Goal: Find specific page/section: Find specific page/section

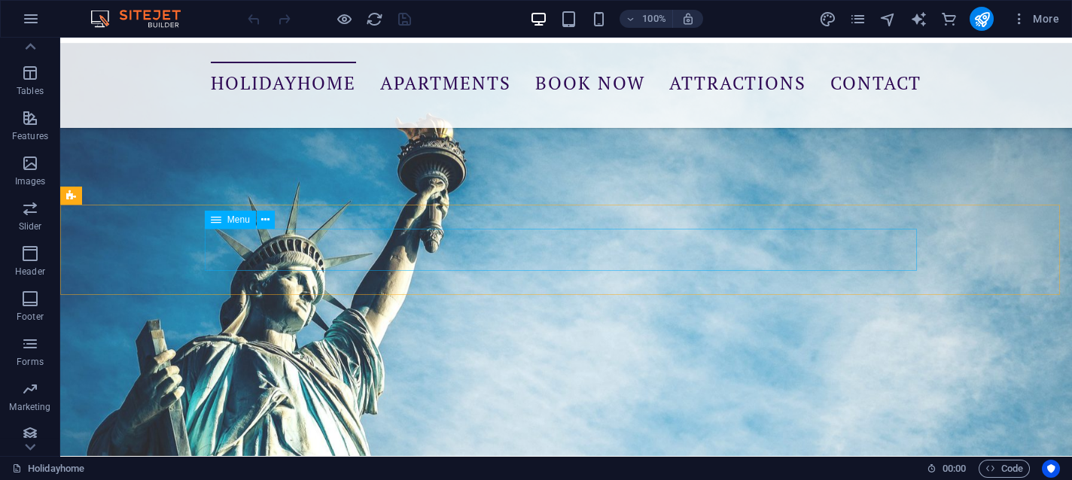
scroll to position [896, 0]
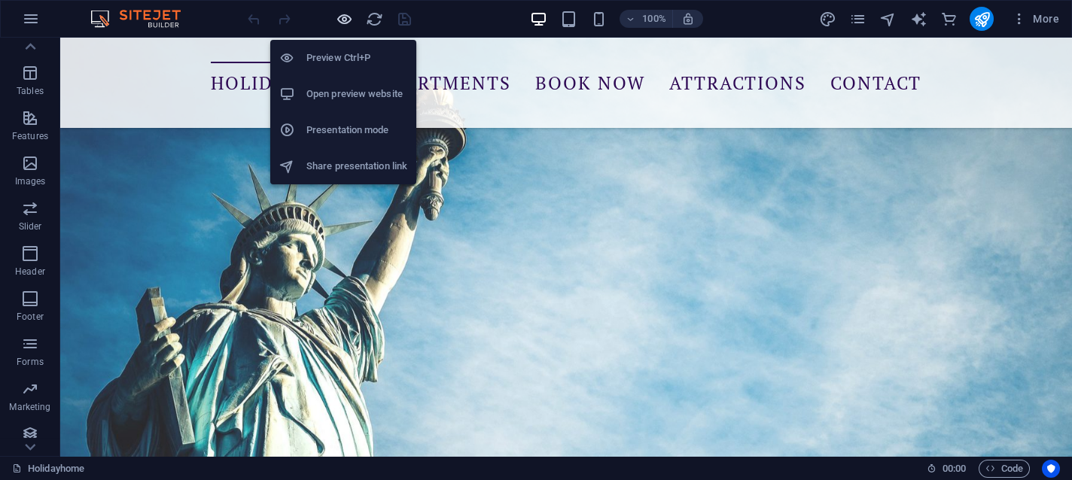
click at [349, 13] on icon "button" at bounding box center [344, 19] width 17 height 17
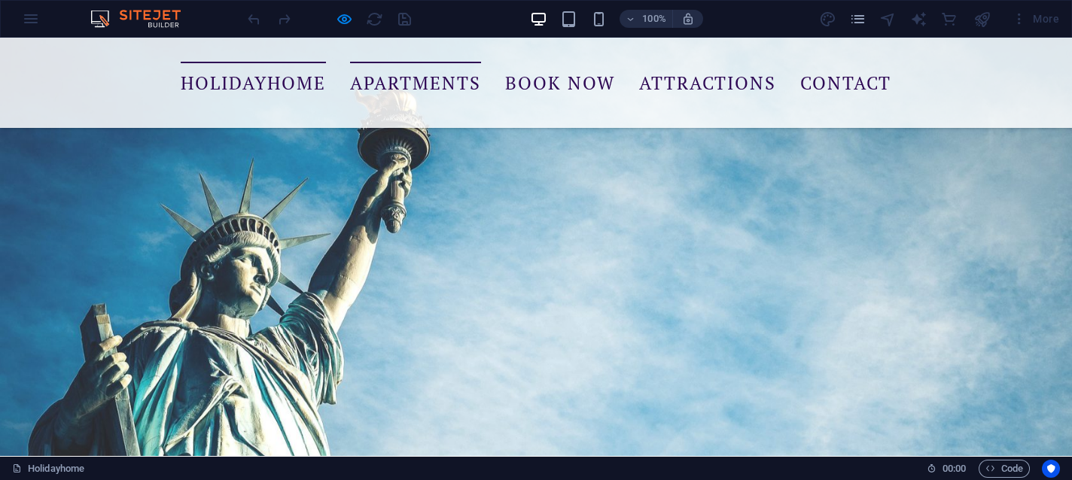
click at [413, 79] on link "Apartments" at bounding box center [415, 83] width 131 height 42
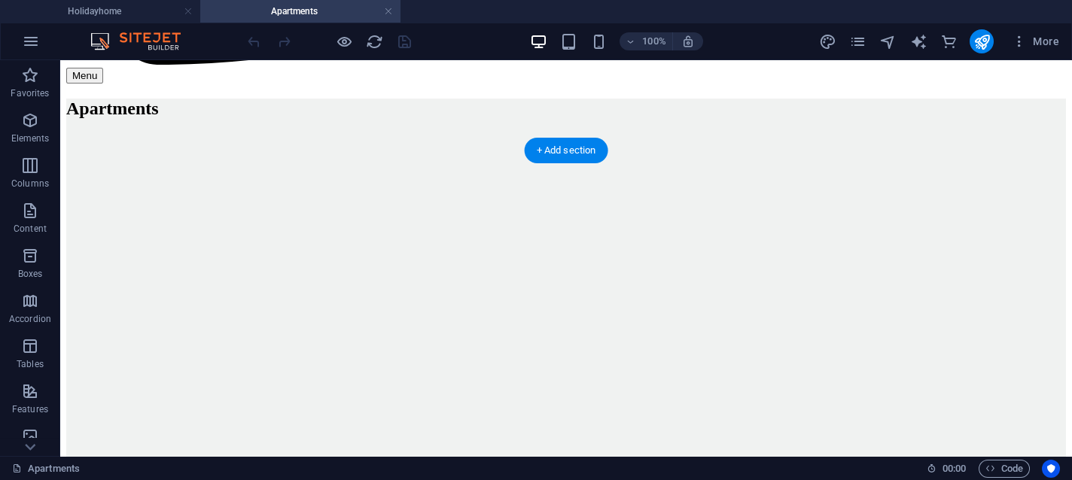
scroll to position [1834, 0]
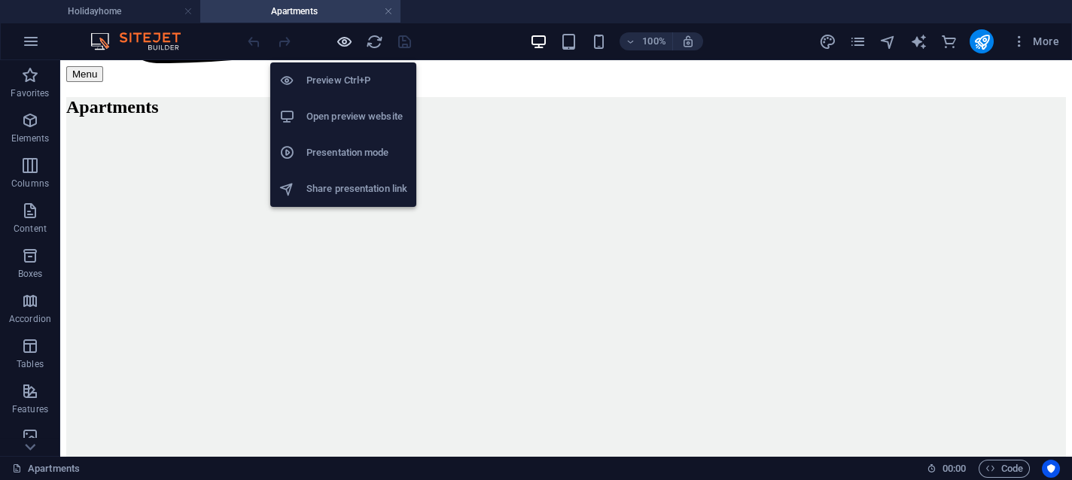
click at [343, 44] on icon "button" at bounding box center [344, 41] width 17 height 17
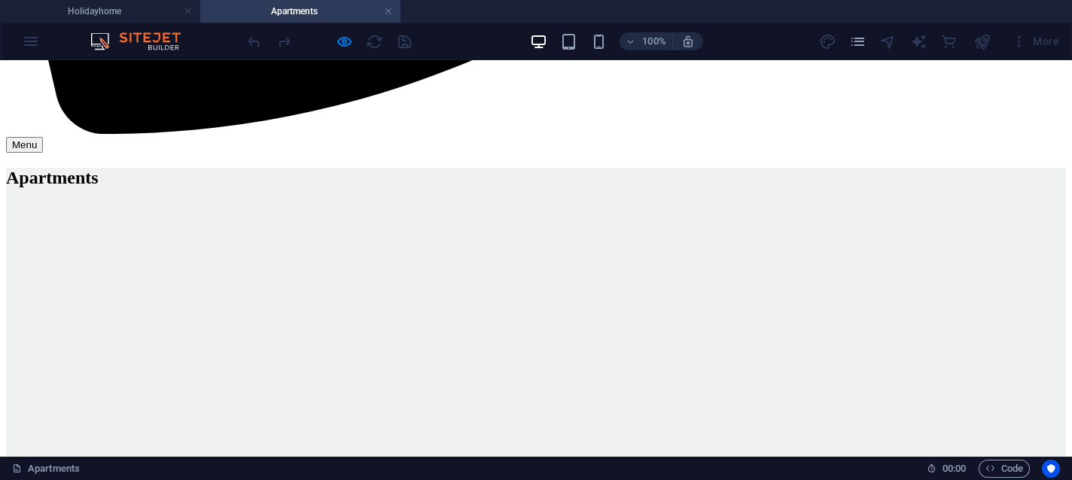
drag, startPoint x: 692, startPoint y: 260, endPoint x: 546, endPoint y: 258, distance: 146.1
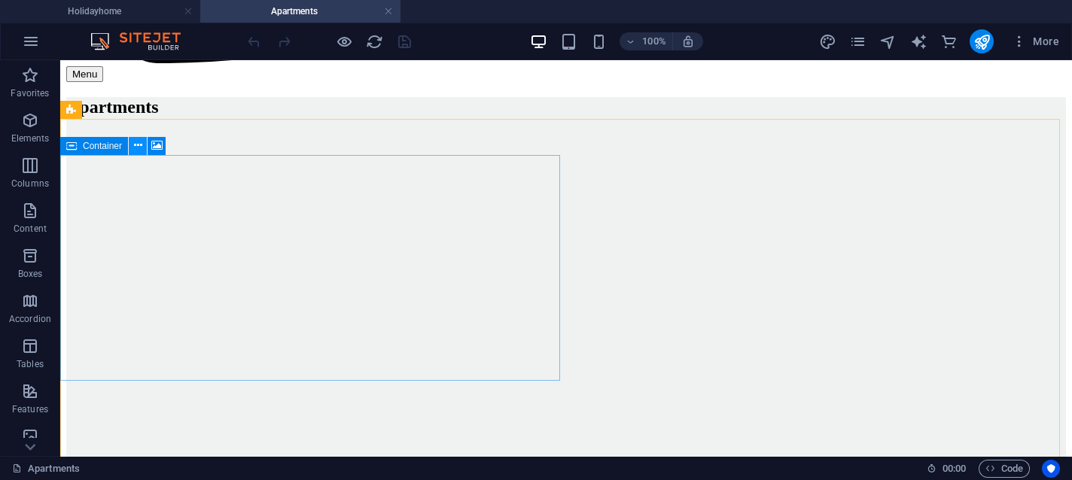
click at [136, 145] on icon at bounding box center [138, 146] width 8 height 16
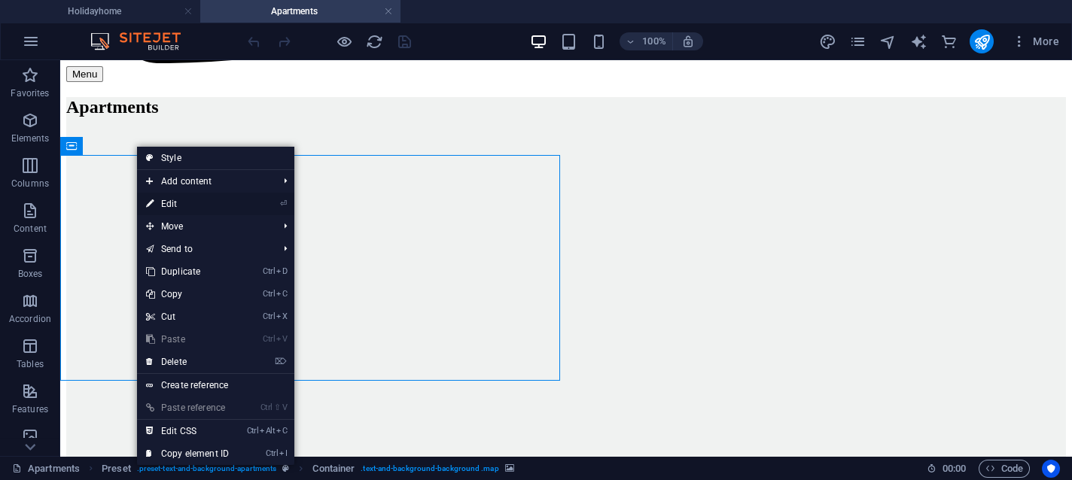
click at [168, 201] on link "⏎ Edit" at bounding box center [187, 204] width 101 height 23
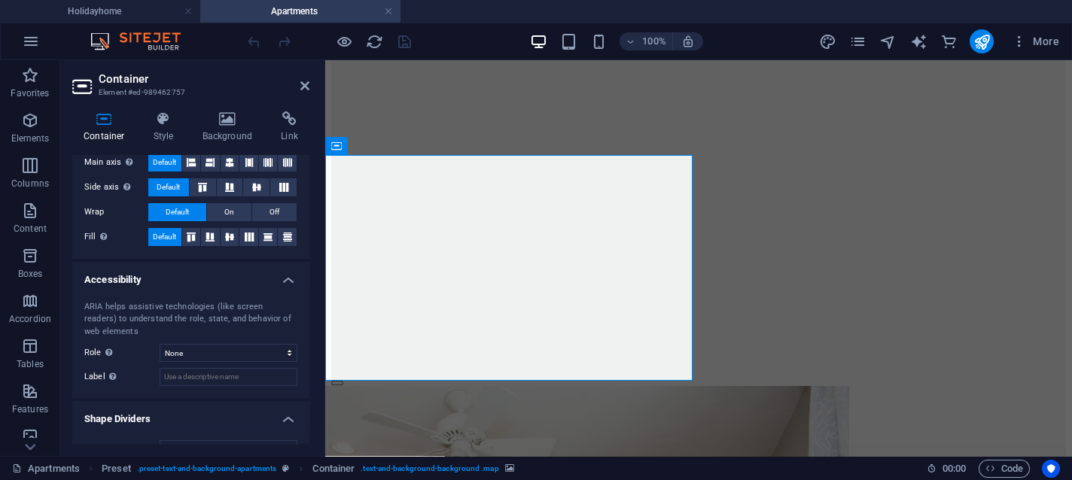
scroll to position [318, 0]
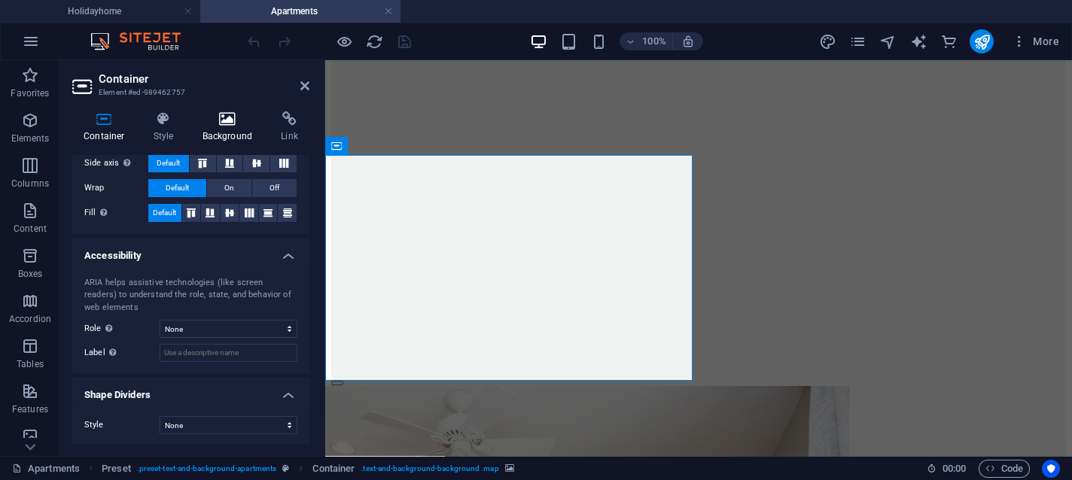
click at [225, 119] on icon at bounding box center [227, 118] width 73 height 15
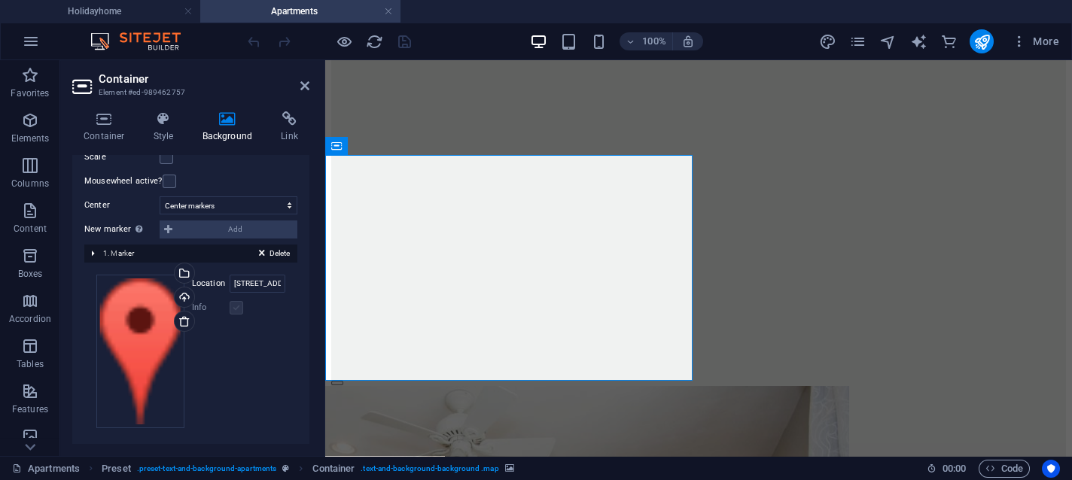
scroll to position [289, 0]
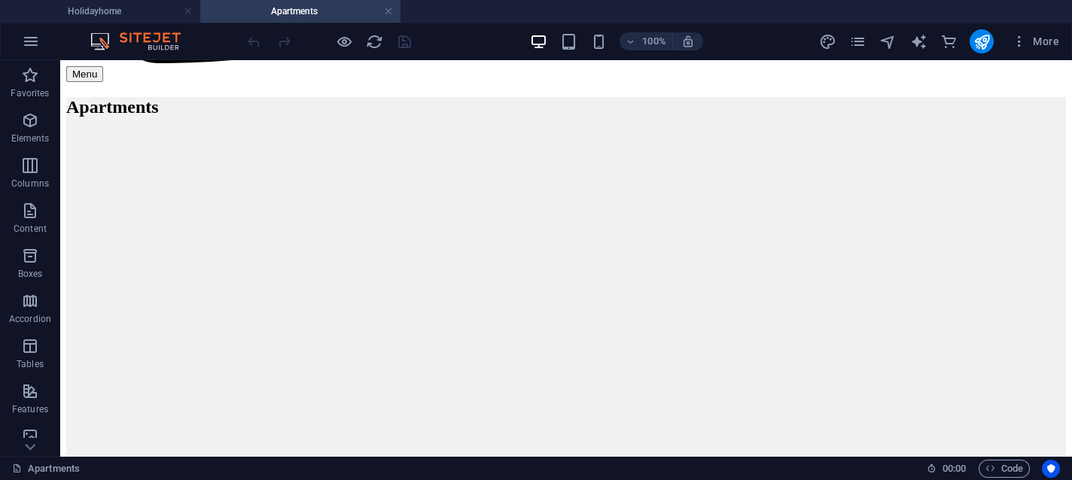
drag, startPoint x: 388, startPoint y: 11, endPoint x: 380, endPoint y: 25, distance: 15.5
click at [388, 11] on link at bounding box center [388, 12] width 9 height 14
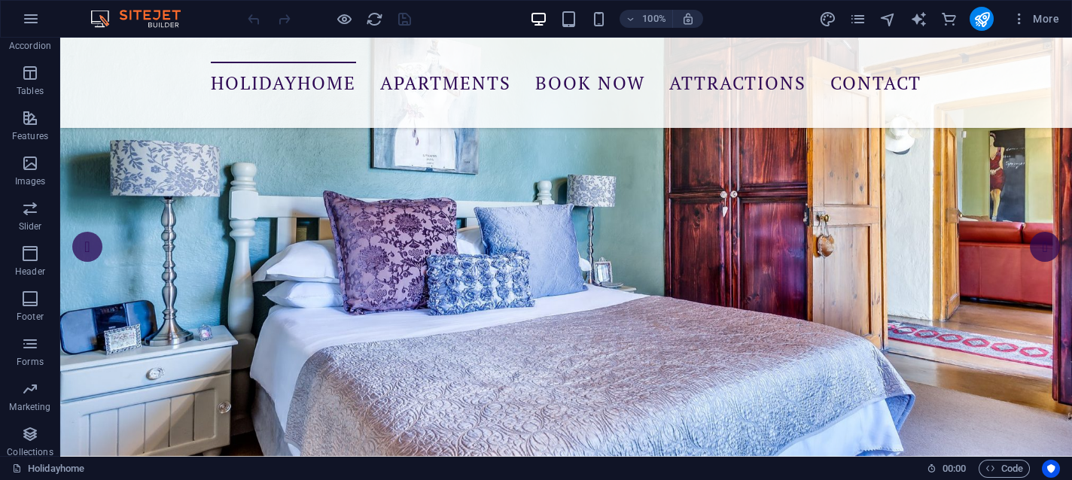
scroll to position [806, 0]
